Goal: Information Seeking & Learning: Check status

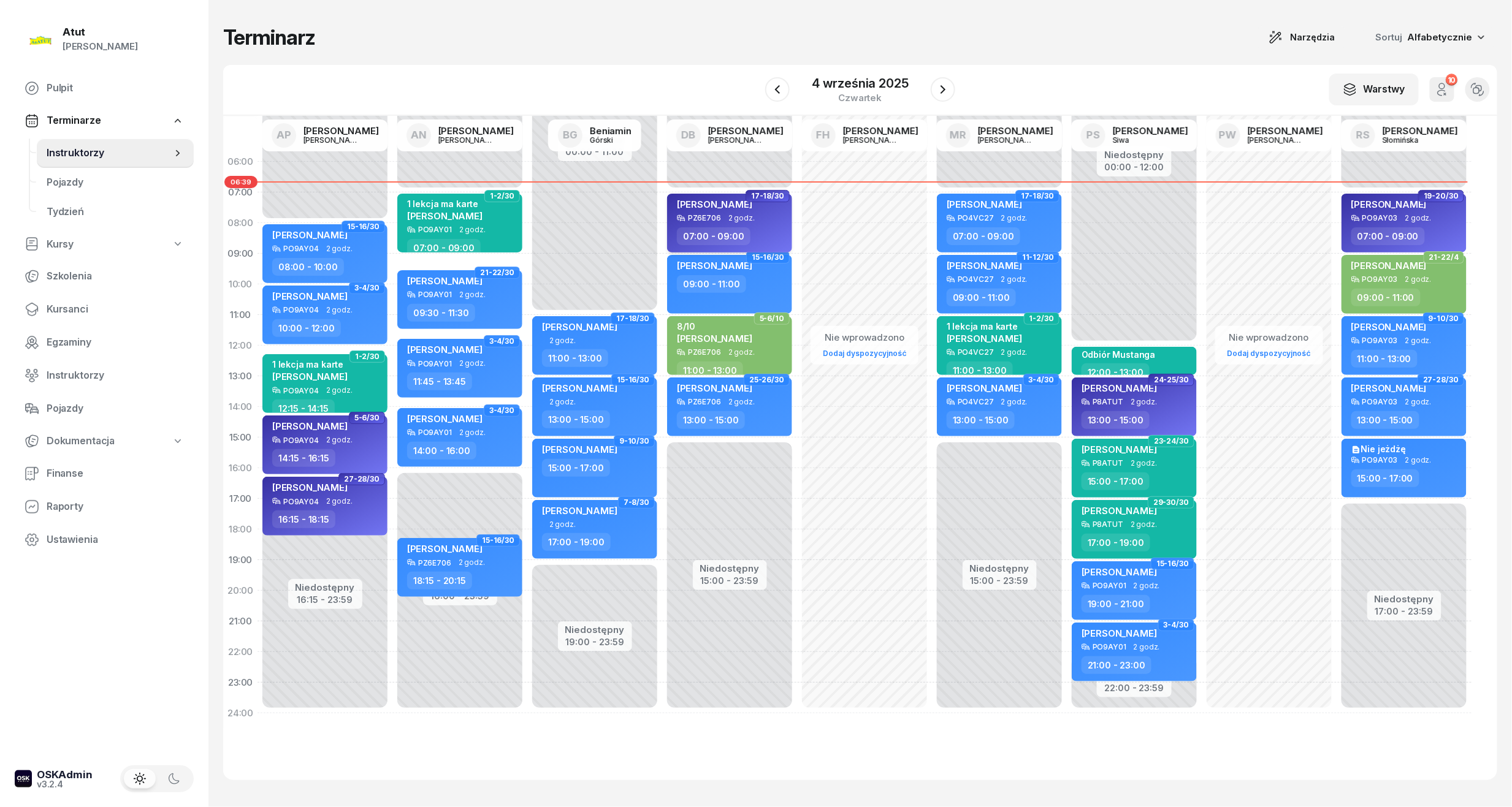
click at [705, 201] on span "[PERSON_NAME]" at bounding box center [715, 204] width 76 height 11
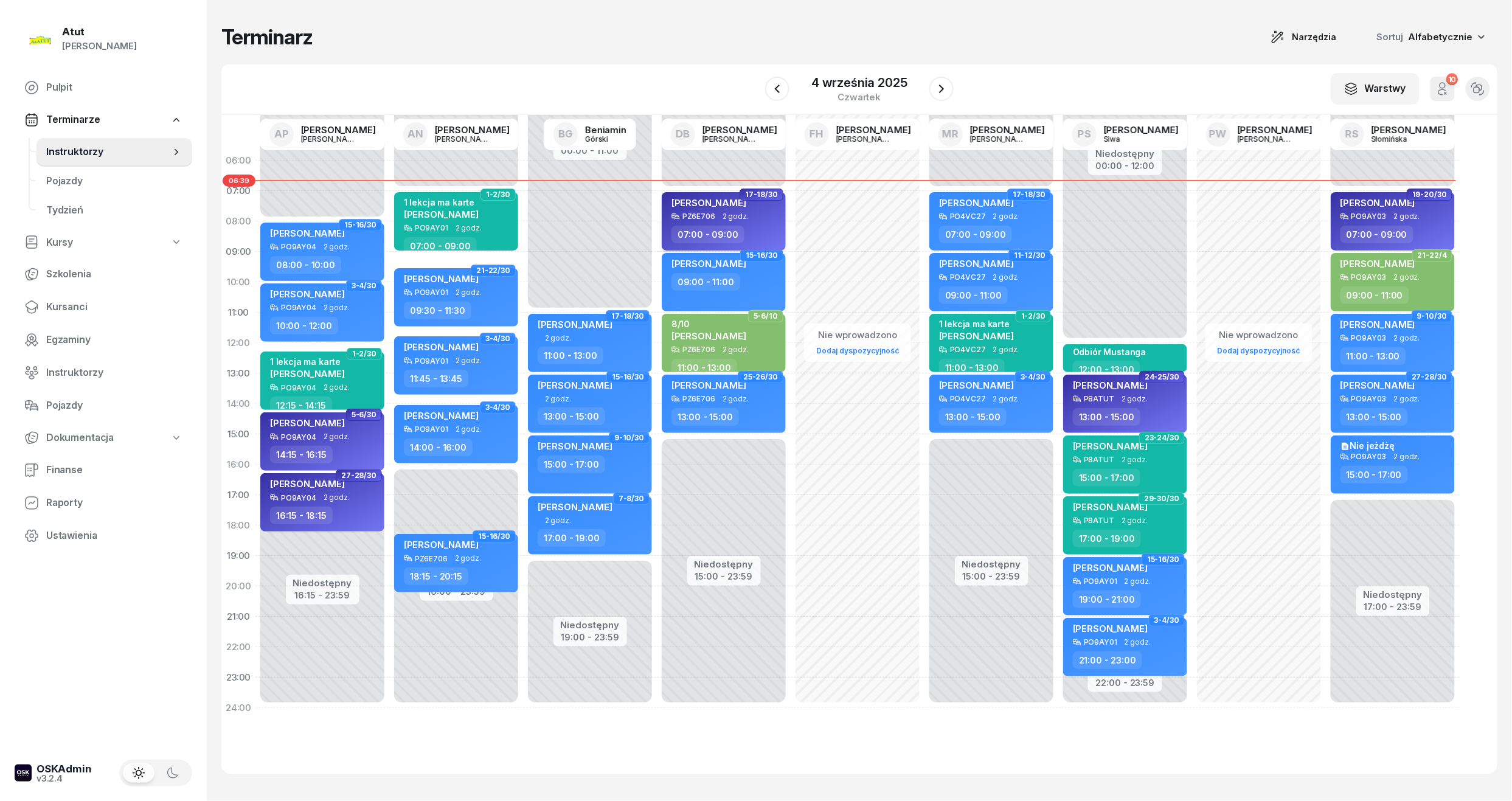
select select "07"
select select "09"
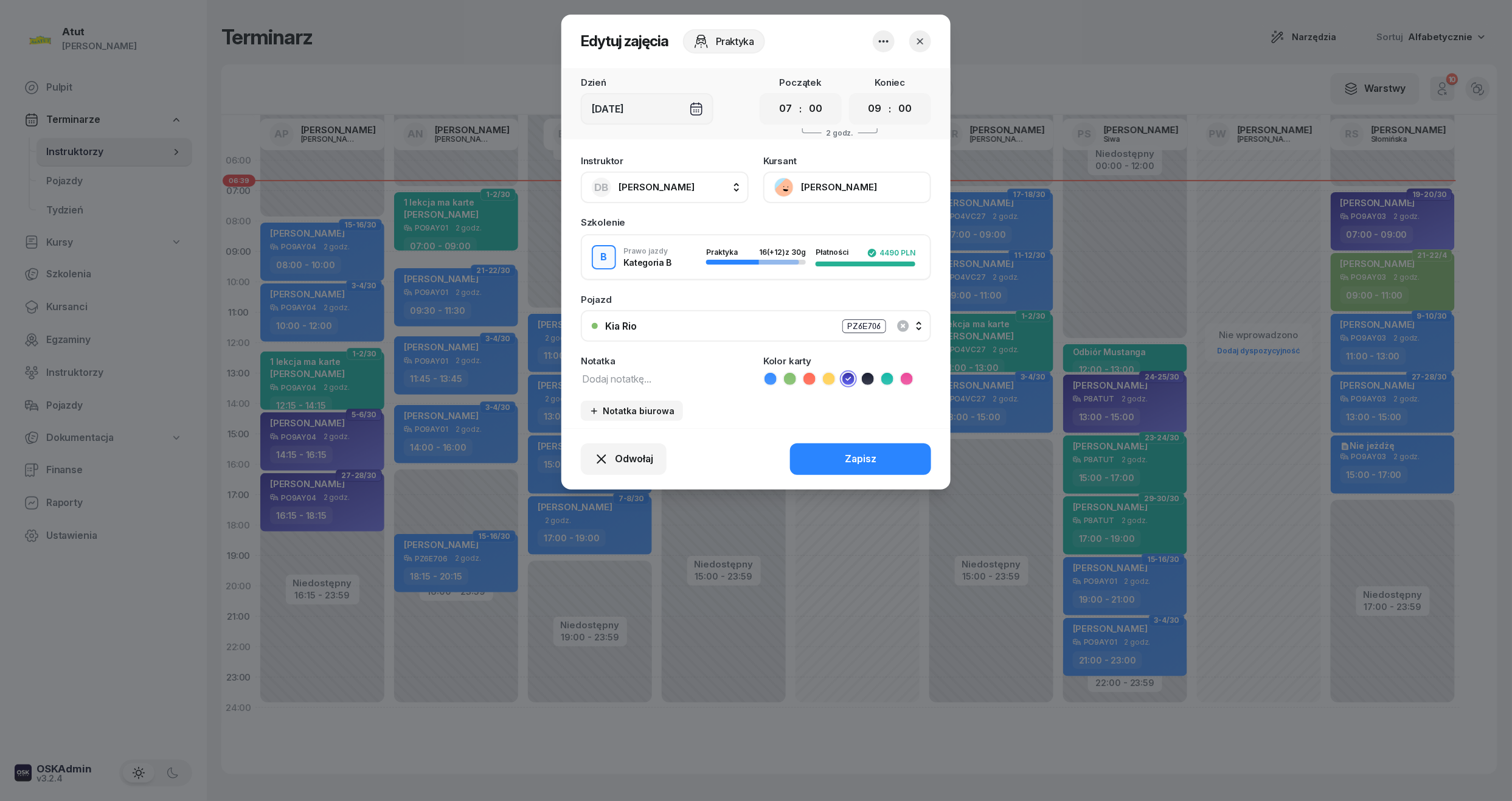
click at [810, 185] on button "[PERSON_NAME]" at bounding box center [847, 187] width 168 height 32
click at [818, 224] on div "Otwórz profil" at bounding box center [803, 228] width 59 height 16
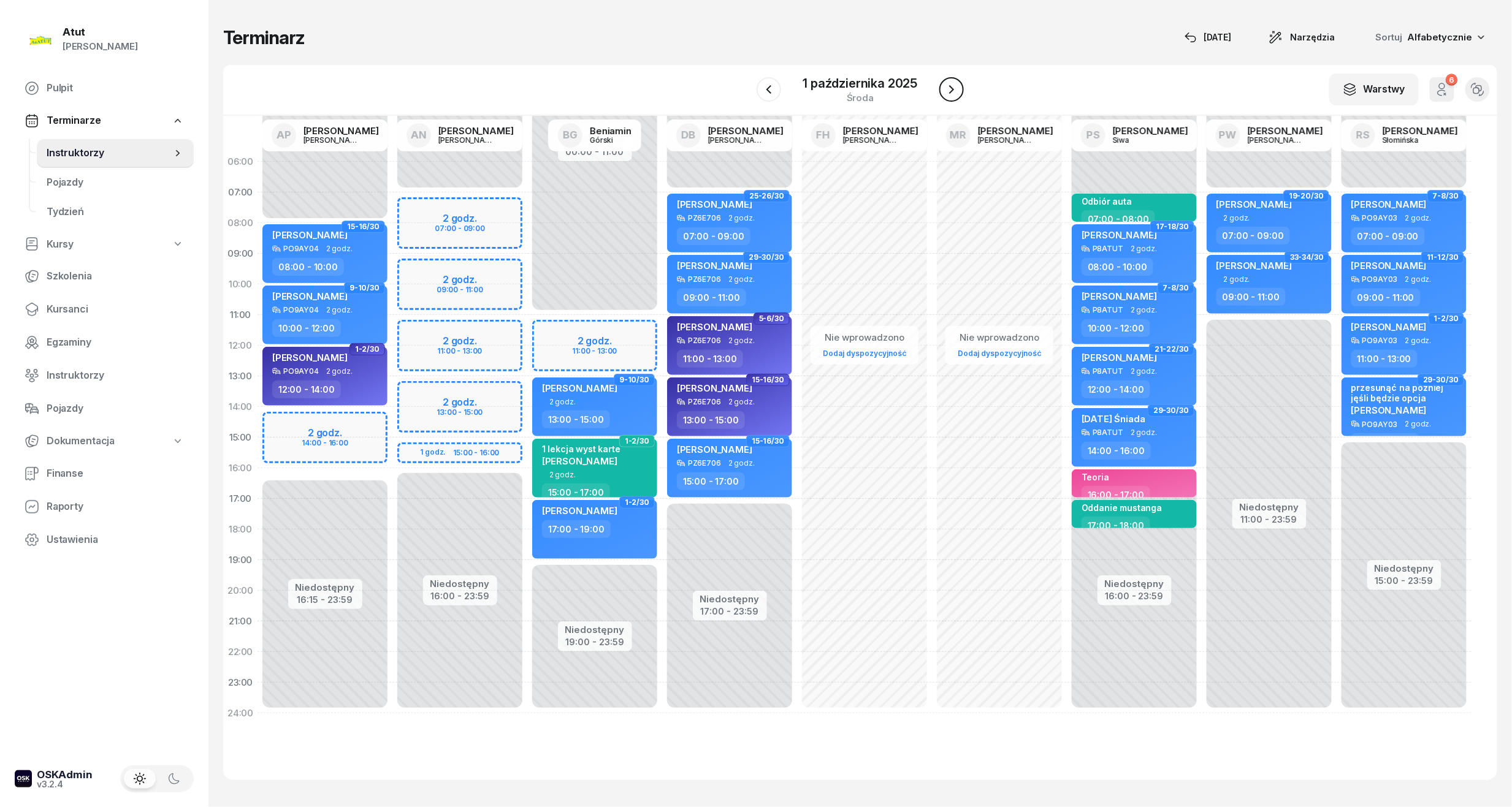
click at [957, 89] on icon "button" at bounding box center [951, 89] width 15 height 15
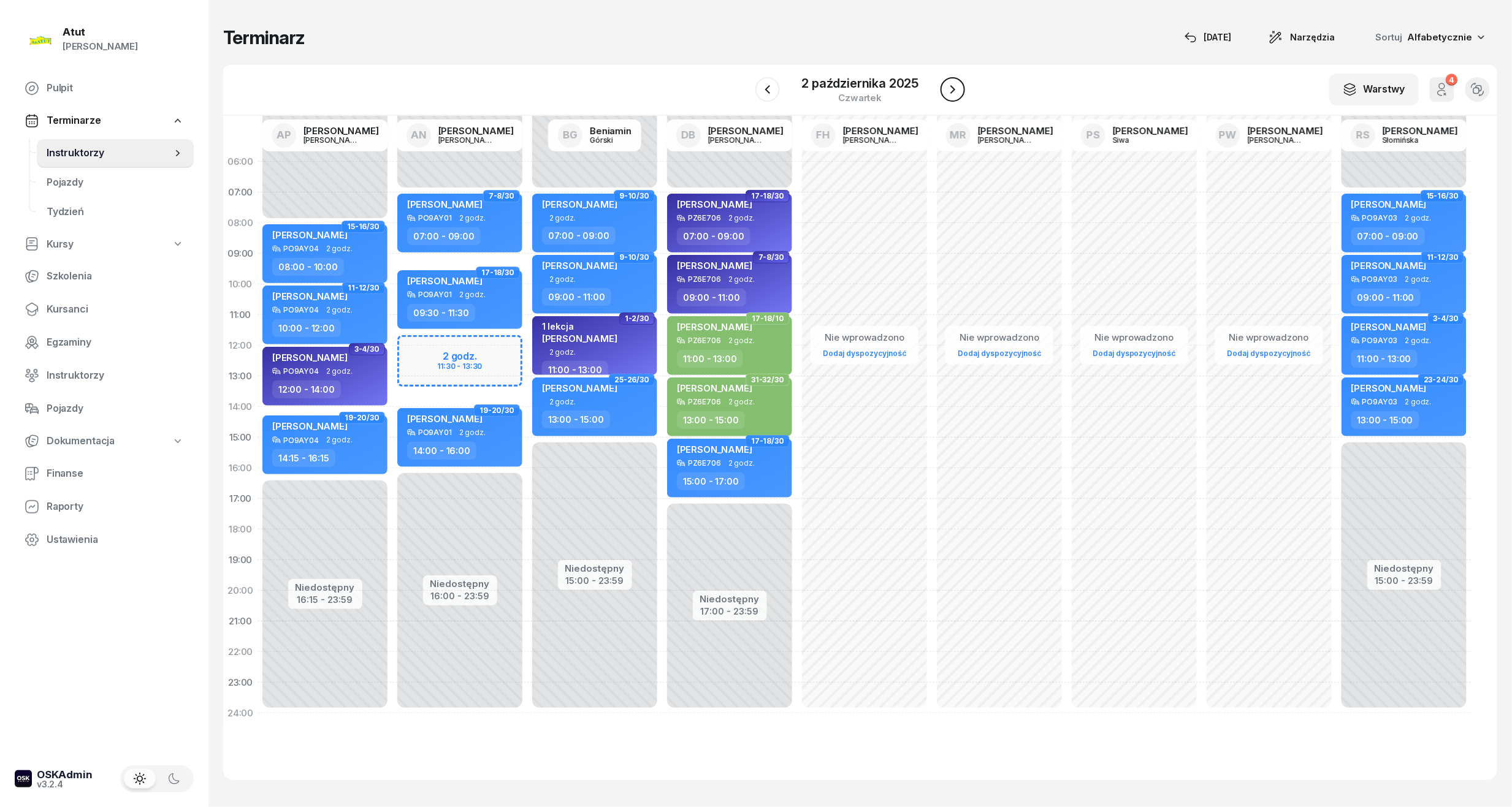
click at [957, 89] on icon "button" at bounding box center [952, 89] width 15 height 15
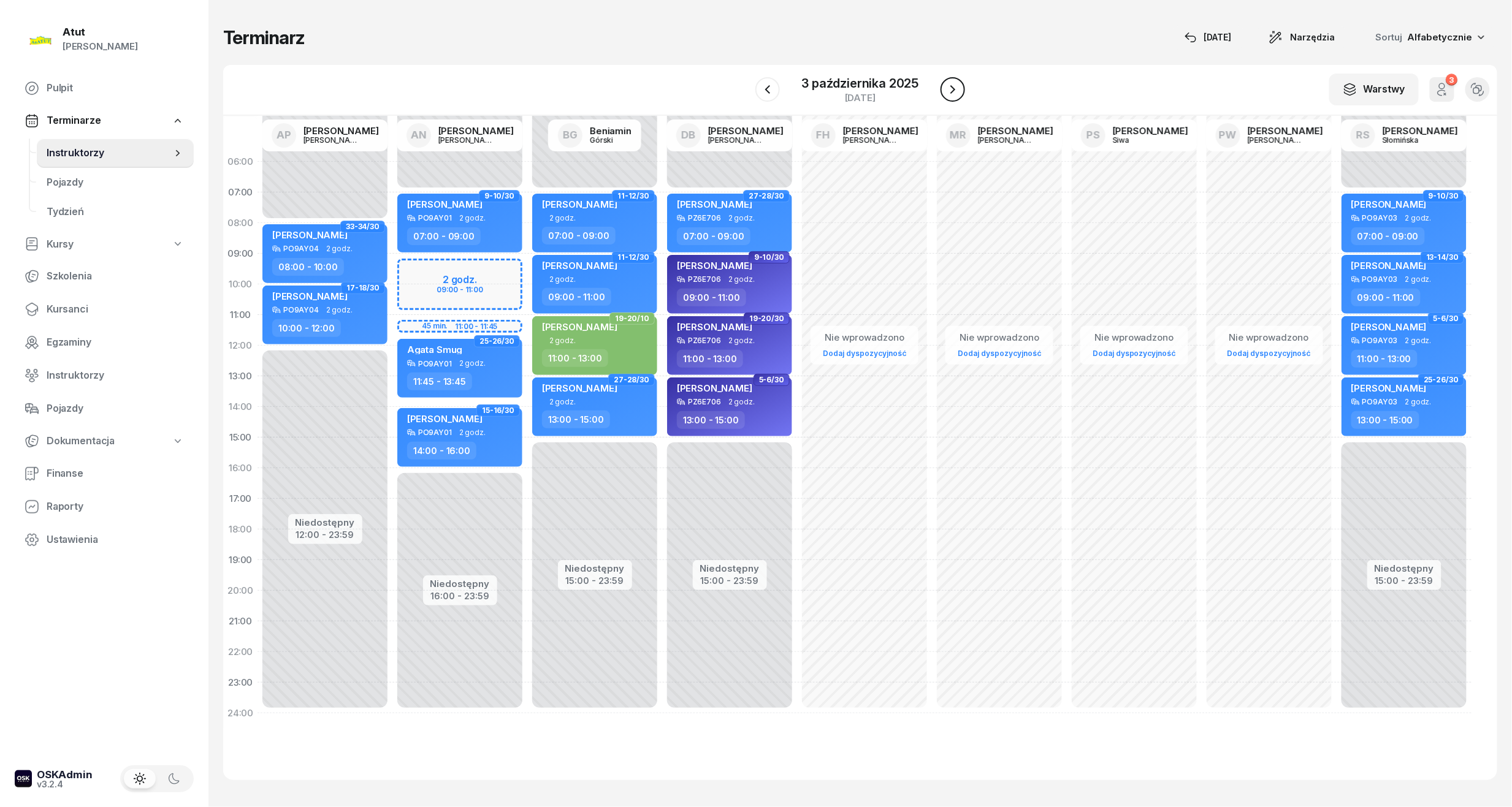
click at [957, 89] on icon "button" at bounding box center [952, 89] width 15 height 15
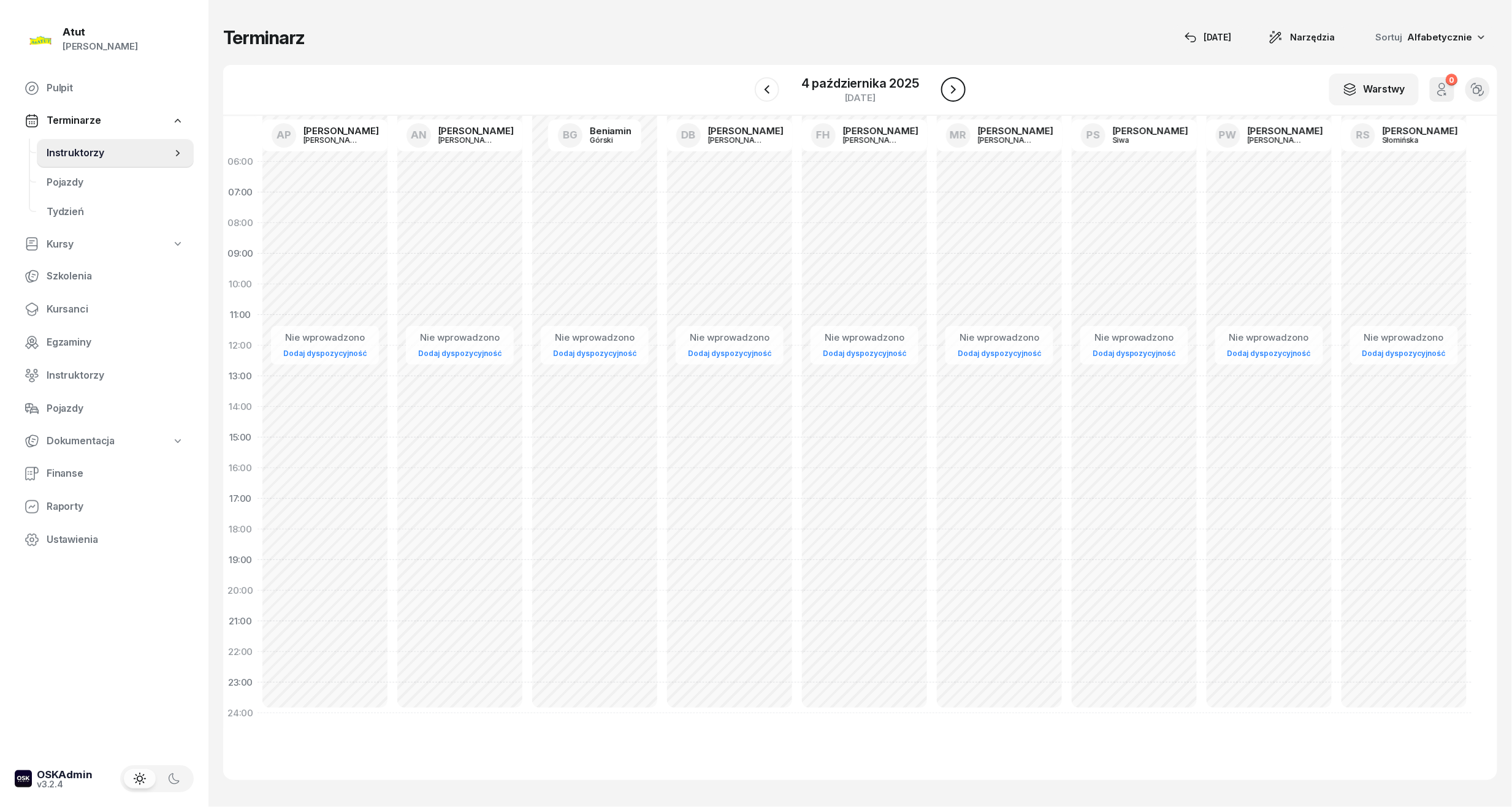
click at [957, 89] on icon "button" at bounding box center [953, 89] width 15 height 15
click at [957, 89] on icon "button" at bounding box center [952, 89] width 15 height 15
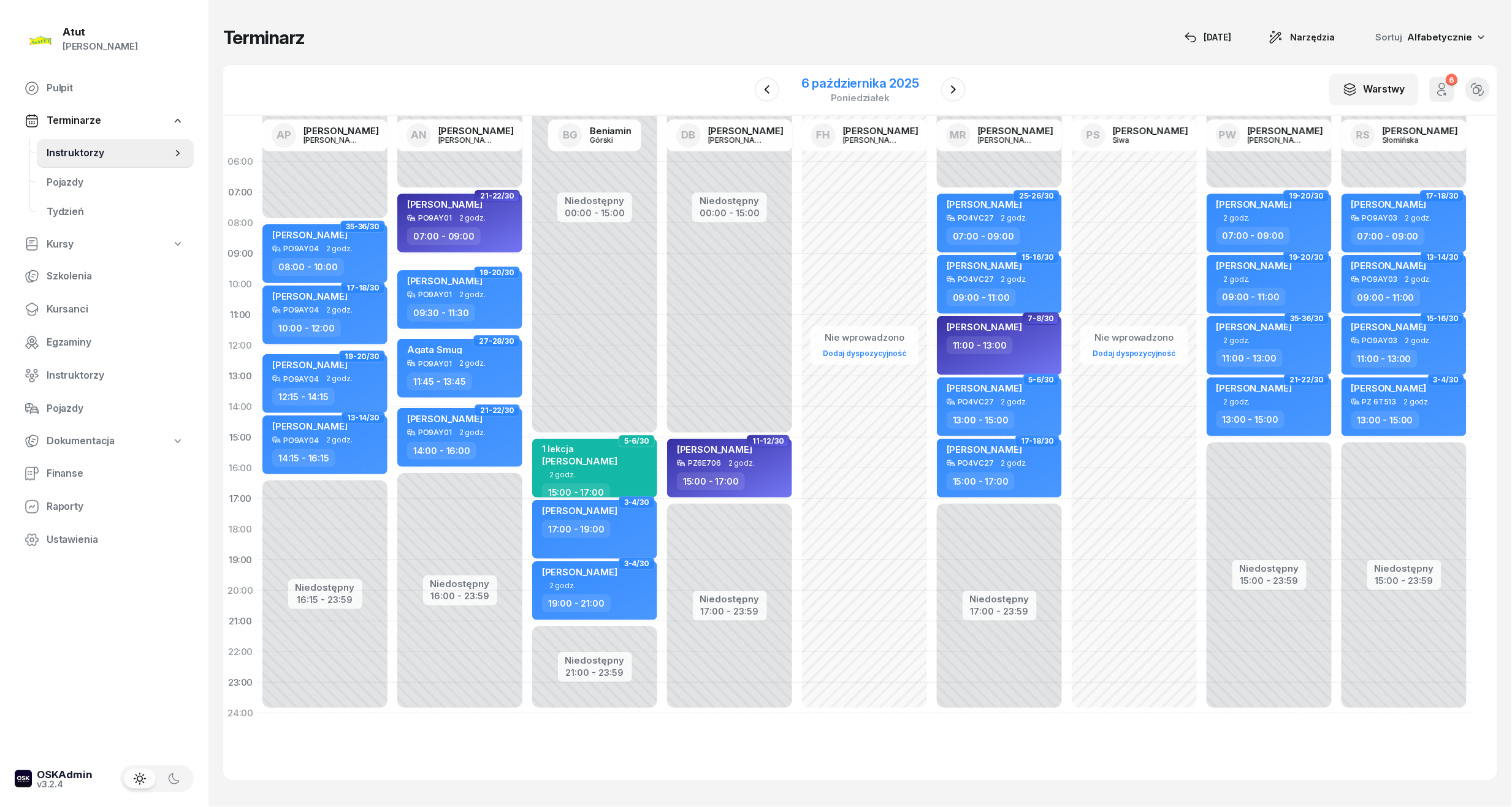
click at [882, 81] on div "6 października 2025" at bounding box center [860, 83] width 118 height 12
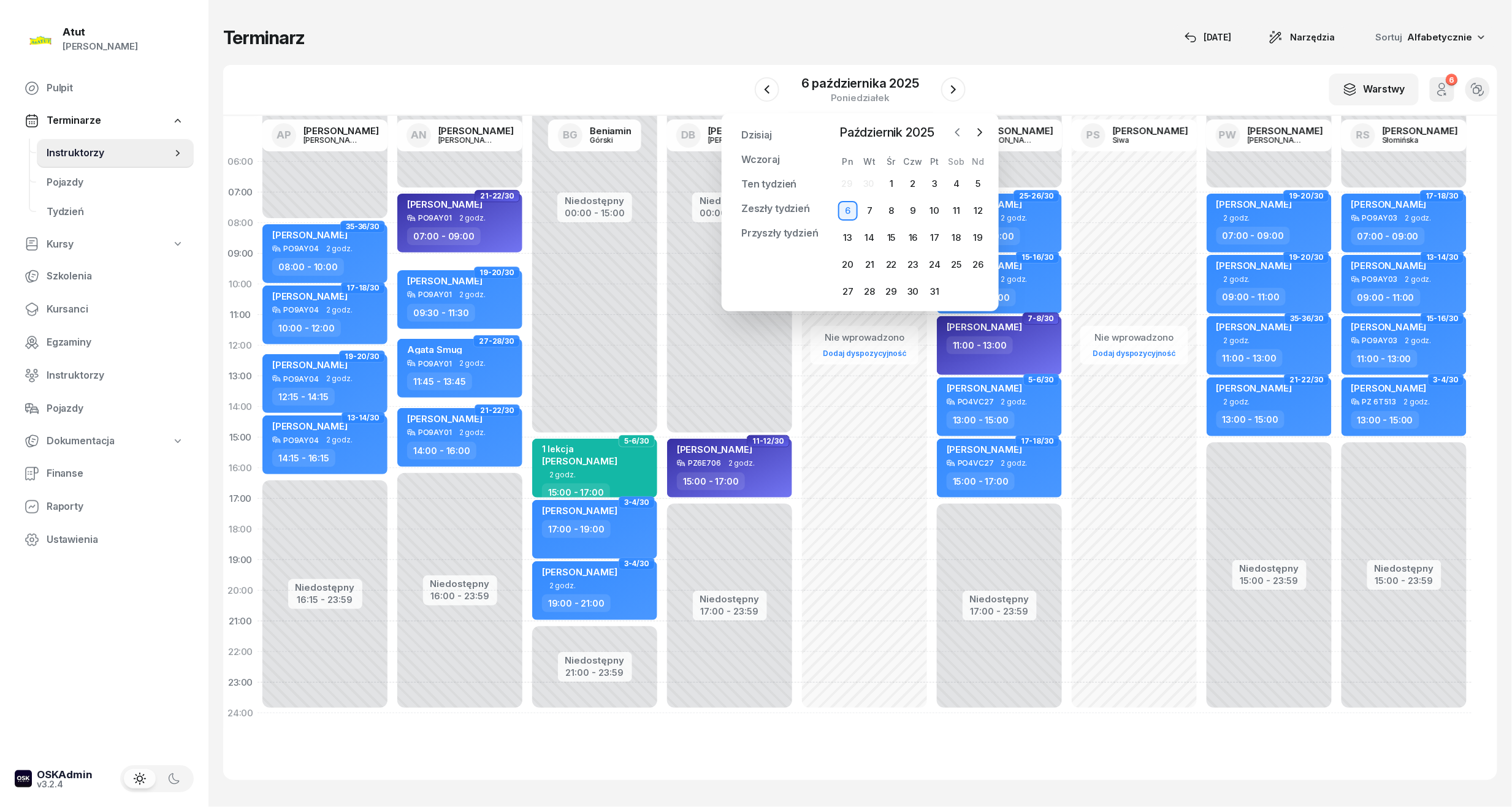
click at [954, 131] on icon "button" at bounding box center [958, 132] width 12 height 12
click at [913, 187] on div "4" at bounding box center [913, 183] width 20 height 20
